Goal: Task Accomplishment & Management: Complete application form

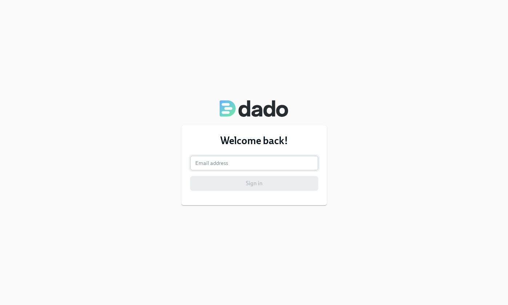
click at [266, 169] on input "email" at bounding box center [254, 163] width 128 height 15
type input "[PERSON_NAME][EMAIL_ADDRESS][PERSON_NAME][DOMAIN_NAME]"
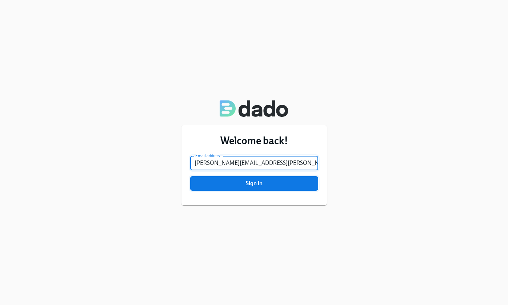
click at [276, 188] on button "Sign in" at bounding box center [254, 183] width 128 height 15
click at [190, 176] on button "Sign in" at bounding box center [254, 183] width 128 height 15
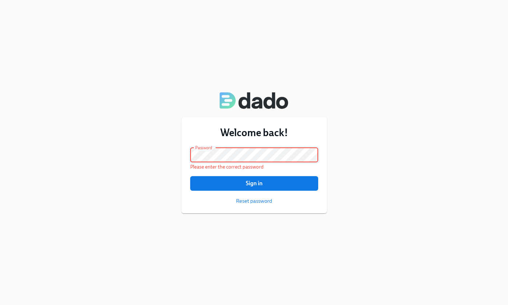
click at [190, 176] on button "Sign in" at bounding box center [254, 183] width 128 height 15
click at [246, 203] on span "Reset password" at bounding box center [254, 200] width 36 height 7
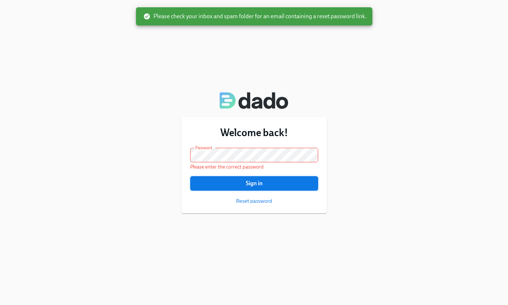
click at [257, 182] on span "Sign in" at bounding box center [254, 183] width 118 height 7
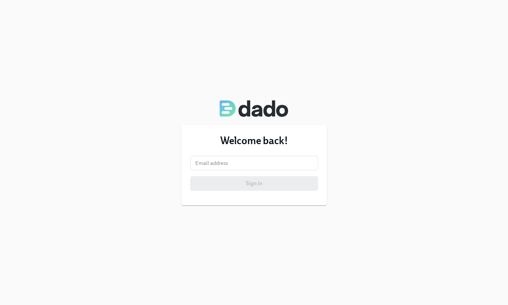
click at [237, 154] on div "Welcome back! Email address Email address Sign in" at bounding box center [253, 165] width 145 height 80
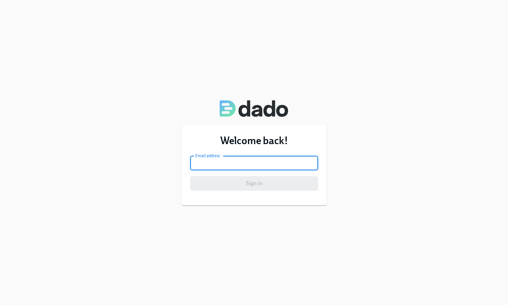
click at [238, 158] on input "email" at bounding box center [254, 163] width 128 height 15
type input "[PERSON_NAME][EMAIL_ADDRESS][PERSON_NAME][DOMAIN_NAME]"
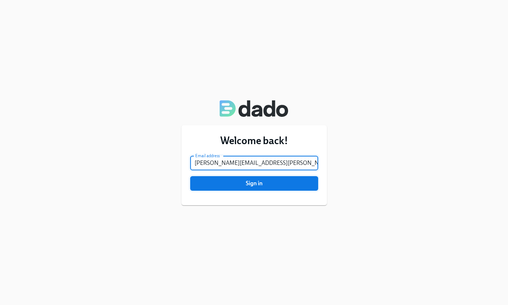
click at [254, 183] on span "Sign in" at bounding box center [254, 183] width 118 height 7
click at [190, 176] on button "Sign in" at bounding box center [254, 183] width 128 height 15
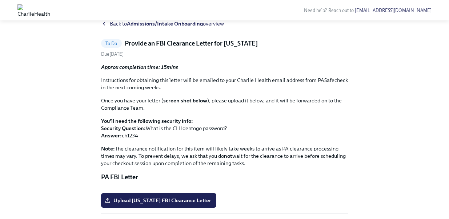
scroll to position [111, 0]
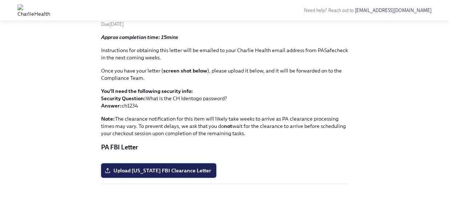
click at [180, 174] on span "Upload Pennsylvania FBI Clearance Letter" at bounding box center [158, 170] width 105 height 7
click at [0, 0] on input "Upload Pennsylvania FBI Clearance Letter" at bounding box center [0, 0] width 0 height 0
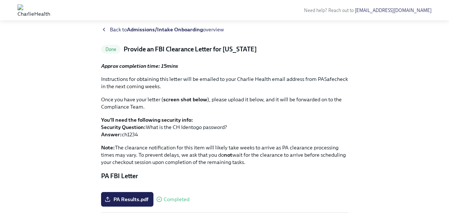
scroll to position [0, 0]
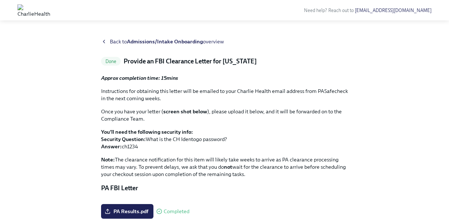
click at [120, 44] on span "Back to Admissions/Intake Onboarding overview" at bounding box center [167, 41] width 114 height 7
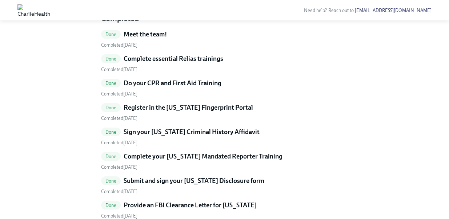
scroll to position [198, 0]
